Goal: Obtain resource: Obtain resource

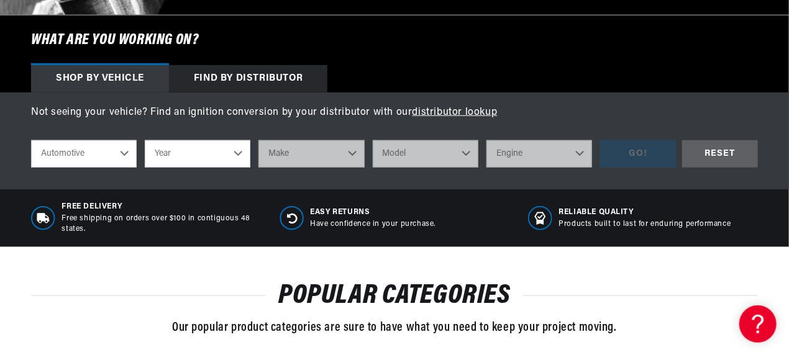
click at [239, 152] on select "Year [DATE] 2021 2020 2019 2018 2017 2016 2015 2014 2013 2012 2011 2010 2009 20…" at bounding box center [198, 153] width 106 height 27
select select "1969"
click at [145, 140] on select "Year [DATE] 2021 2020 2019 2018 2017 2016 2015 2014 2013 2012 2011 2010 2009 20…" at bounding box center [198, 153] width 106 height 27
select select "1969"
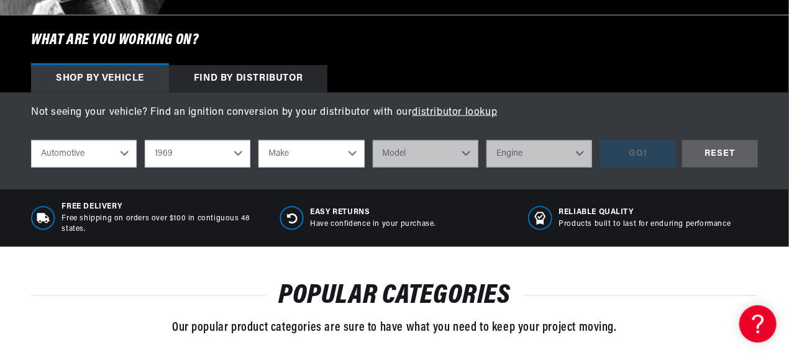
click at [350, 153] on select "Make Alfa Romeo American Motors Aston Martin Austin Austin Healey Avanti BMW Bu…" at bounding box center [311, 153] width 106 height 27
select select "Chevrolet"
click at [258, 140] on select "Make Alfa Romeo American Motors Aston Martin Austin Austin Healey Avanti BMW Bu…" at bounding box center [311, 153] width 106 height 27
click at [348, 153] on select "Make Alfa Romeo American Motors Aston Martin Austin Austin Healey Avanti BMW Bu…" at bounding box center [311, 153] width 106 height 27
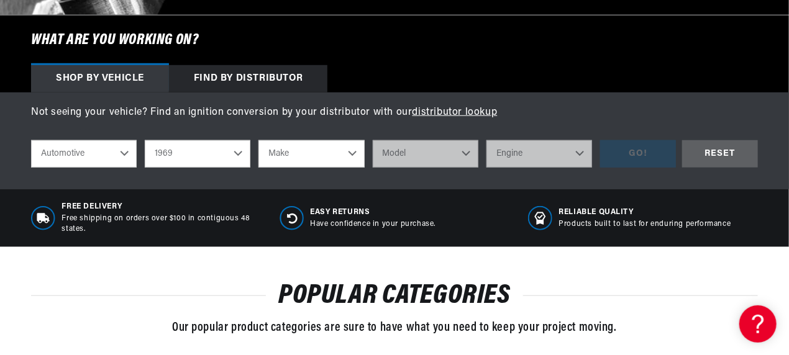
select select "Chevrolet"
click at [258, 140] on select "Make Alfa Romeo American Motors Aston Martin Austin Austin Healey Avanti BMW Bu…" at bounding box center [311, 153] width 106 height 27
click at [350, 154] on select "Make Alfa Romeo American Motors Aston Martin Austin Austin Healey Avanti BMW Bu…" at bounding box center [311, 153] width 106 height 27
select select "Chevrolet"
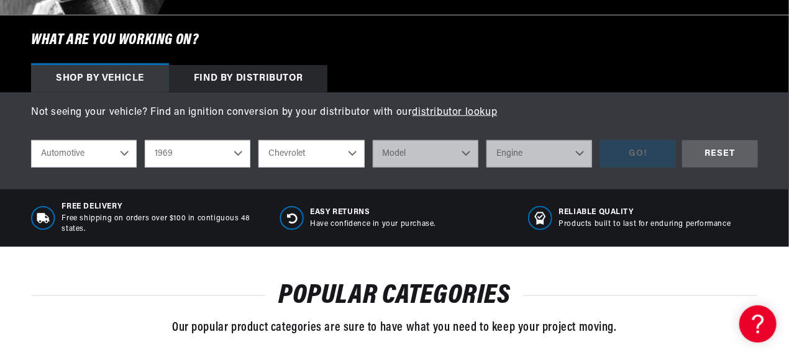
click at [258, 140] on select "Make Alfa Romeo American Motors Aston Martin Austin Austin Healey Avanti BMW Bu…" at bounding box center [311, 153] width 106 height 27
click at [239, 153] on select "2022 2021 2020 2019 2018 2017 2016 2015 2014 2013 2012 2011 2010 2009 2008 2007…" at bounding box center [198, 153] width 106 height 27
select select "Chevrolet"
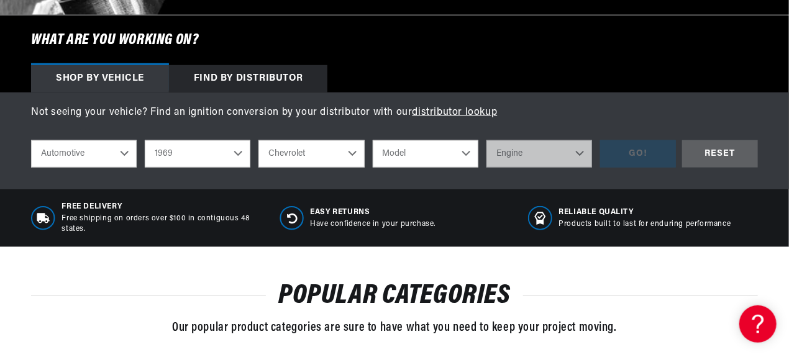
scroll to position [0, 0]
click at [145, 140] on select "2022 2021 2020 2019 2018 2017 2016 2015 2014 2013 2012 2011 2010 2009 2008 2007…" at bounding box center [198, 153] width 106 height 27
select select "1975"
click at [469, 152] on select "Model Bel Air C10 C10 Suburban C20 C20 Suburban C30 C50 Camaro Caprice Corvette…" at bounding box center [426, 153] width 106 height 27
select select "Camaro"
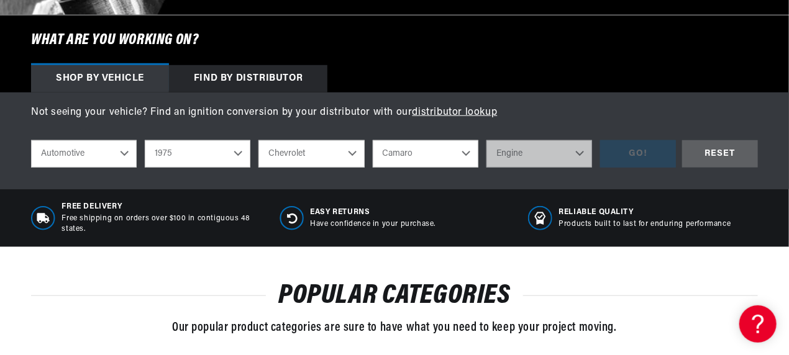
click at [373, 140] on select "Model Bel Air C10 C10 Suburban C20 C20 Suburban C30 C50 Camaro Caprice Corvette…" at bounding box center [426, 153] width 106 height 27
click at [469, 156] on select "Model Bel Air C10 C10 Suburban C20 C20 Suburban C30 C50 Camaro Caprice Corvette…" at bounding box center [426, 153] width 106 height 27
select select "Bel-Air"
click at [373, 140] on select "Model Bel Air C10 C10 Suburban C20 C20 Suburban C30 C50 Camaro Caprice Corvette…" at bounding box center [426, 153] width 106 height 27
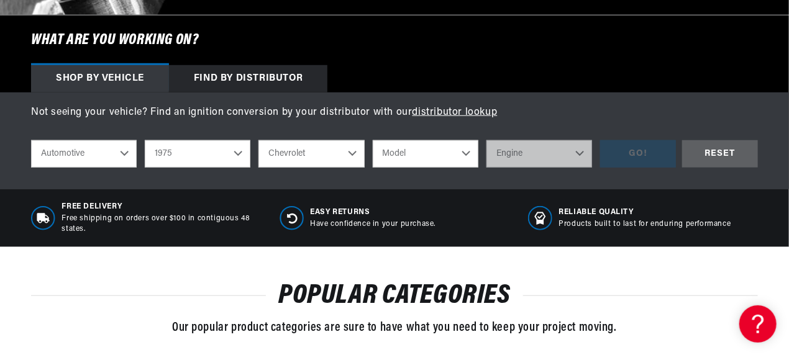
scroll to position [0, 1354]
select select "Bel-Air"
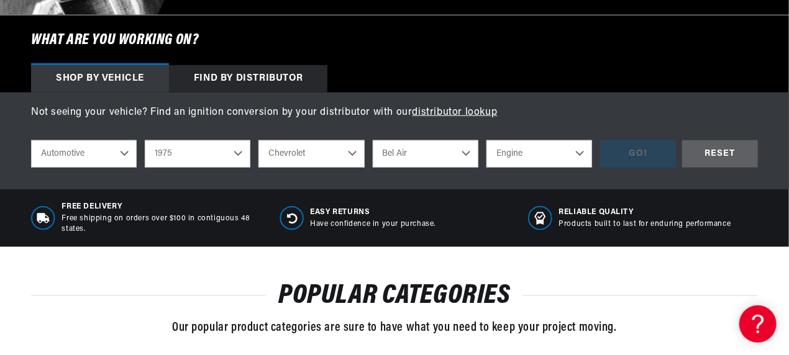
click at [581, 153] on select "Engine 4.4L 5.0L 350cid / 5.7L 400cid / 6.6L 454cid / 7.4L" at bounding box center [539, 153] width 106 height 27
select select "350cid-5.7L"
click at [486, 140] on select "Engine 4.4L 5.0L 350cid / 5.7L 400cid / 6.6L 454cid / 7.4L" at bounding box center [539, 153] width 106 height 27
select select "350cid-5.7L"
click at [646, 152] on div "GO!" at bounding box center [638, 154] width 76 height 28
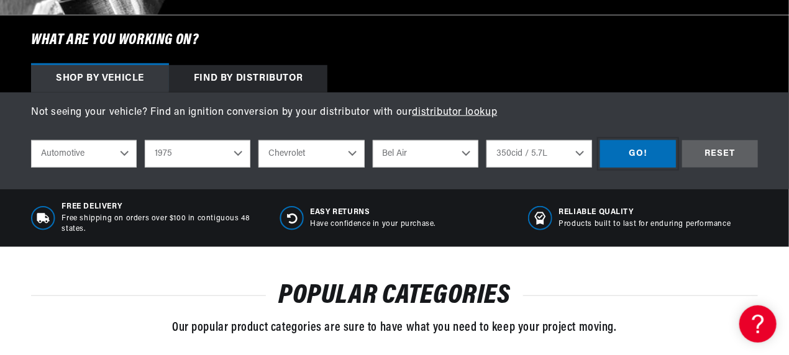
scroll to position [0, 0]
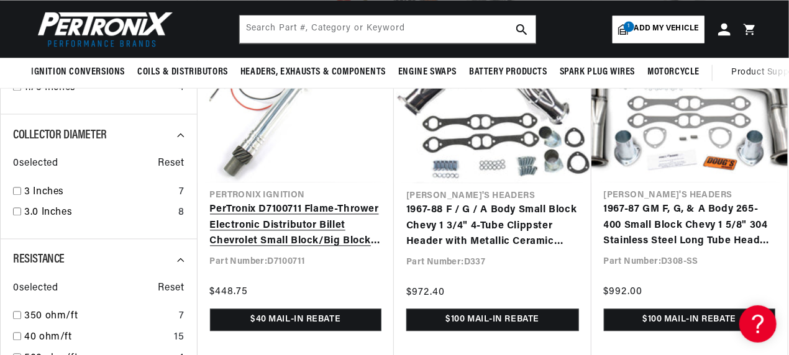
scroll to position [828, 0]
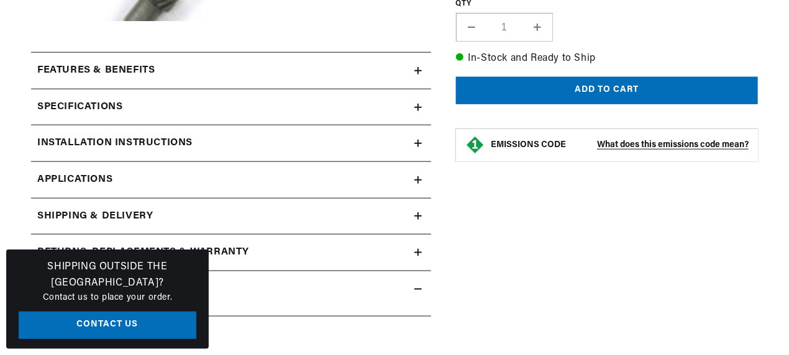
scroll to position [33, 0]
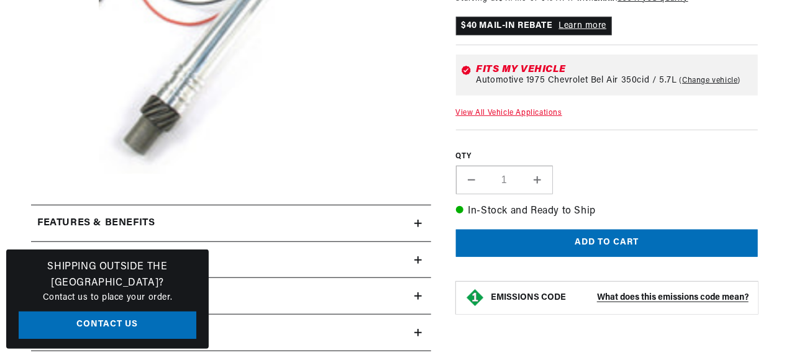
click at [175, 288] on h2 "Installation instructions" at bounding box center [114, 296] width 155 height 16
